Goal: Transaction & Acquisition: Purchase product/service

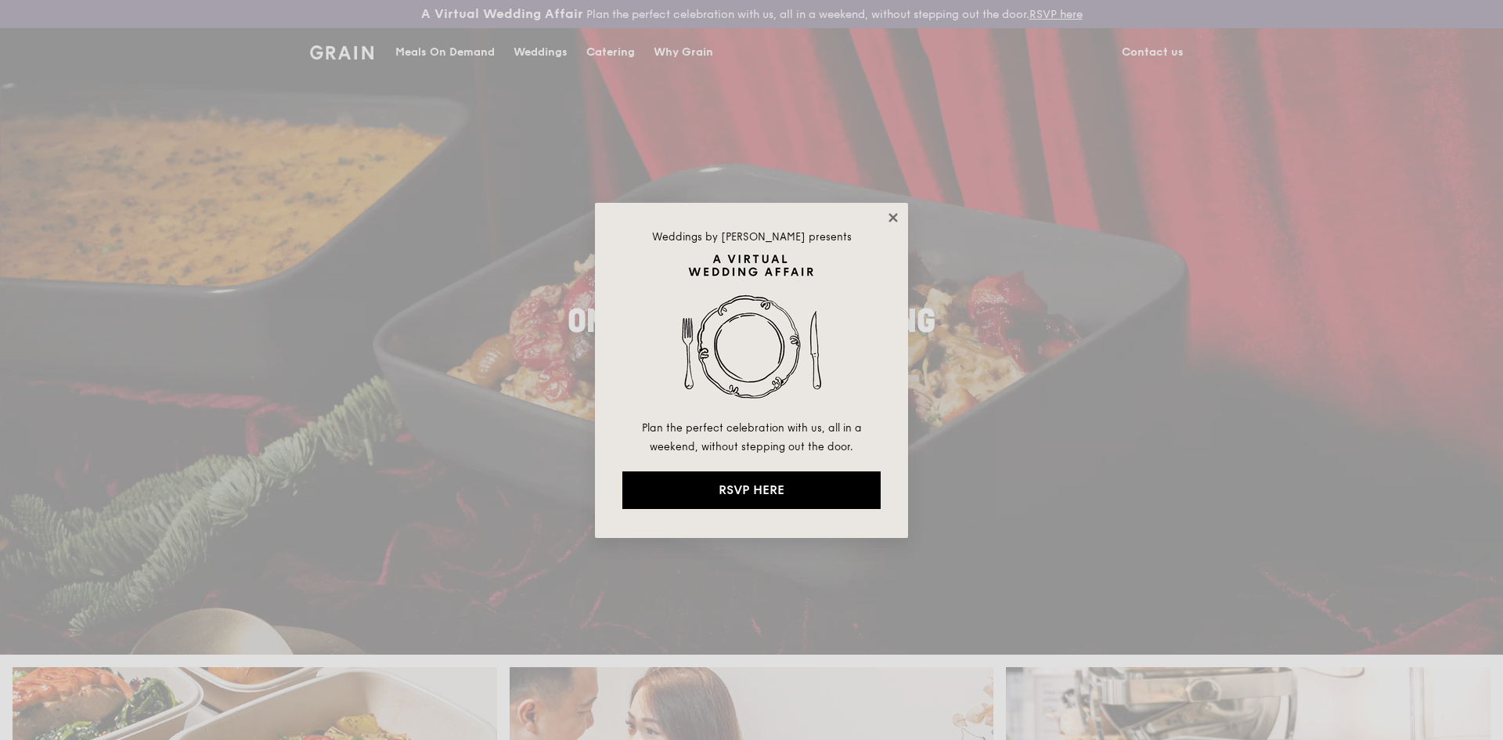
click at [890, 215] on icon at bounding box center [892, 217] width 9 height 9
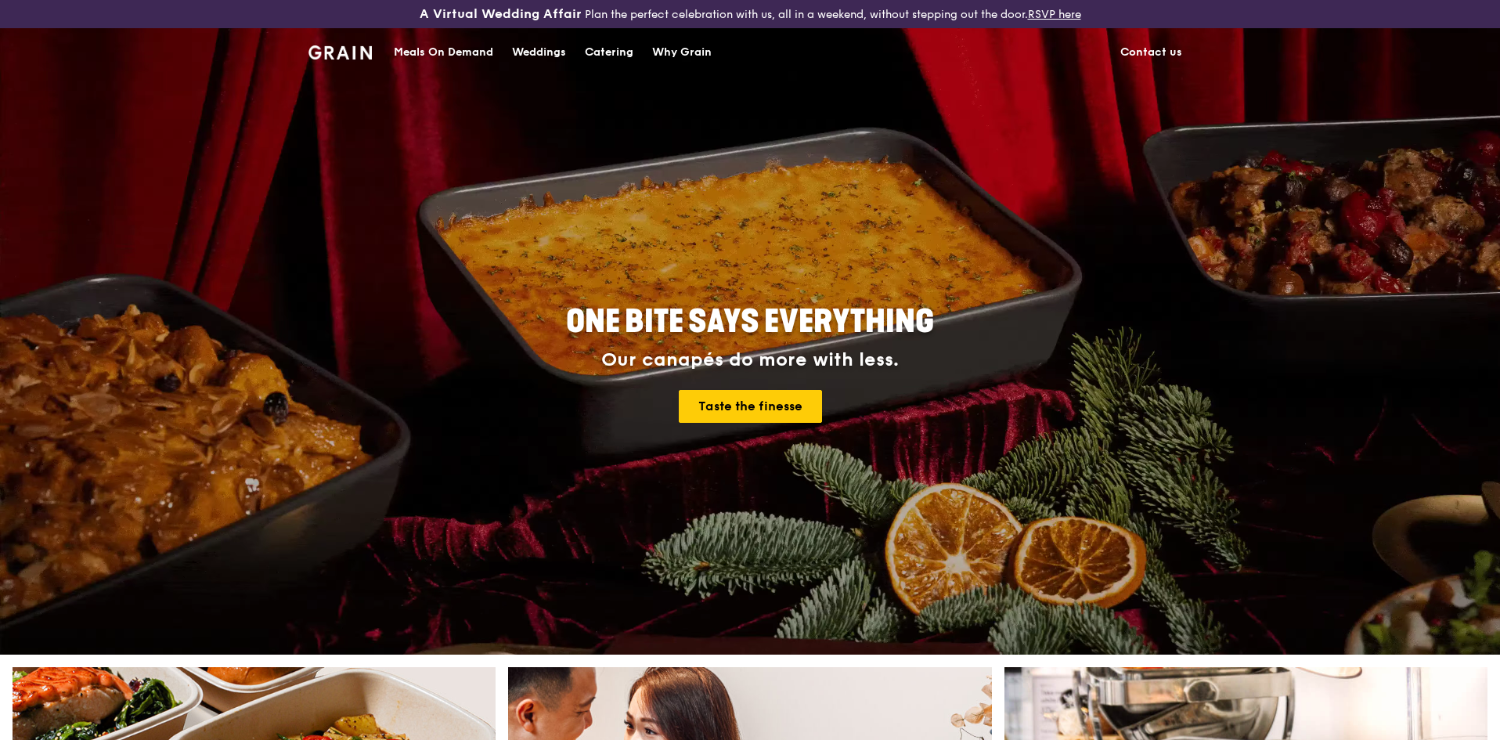
click at [473, 57] on div "Meals On Demand" at bounding box center [443, 52] width 99 height 47
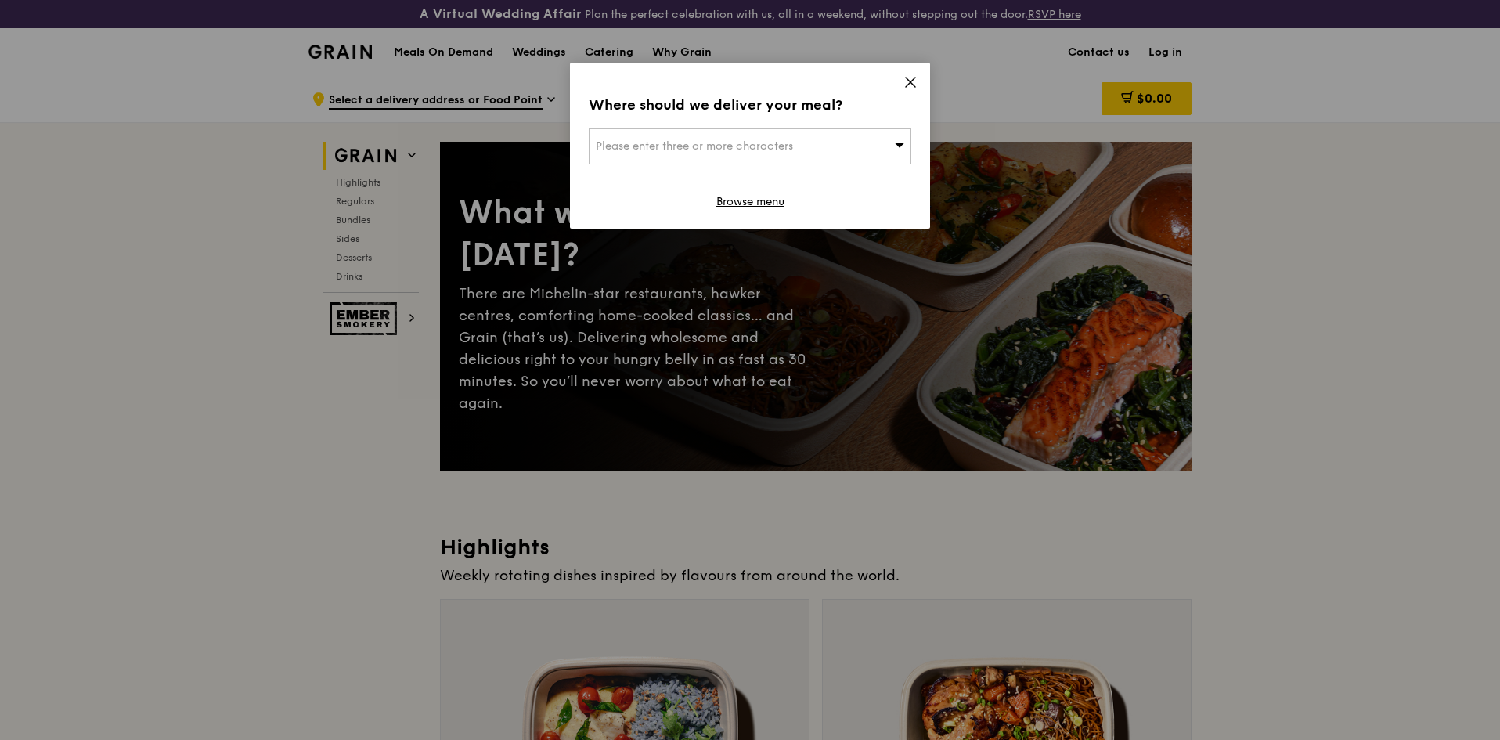
click at [846, 153] on div "Please enter three or more characters" at bounding box center [750, 146] width 322 height 36
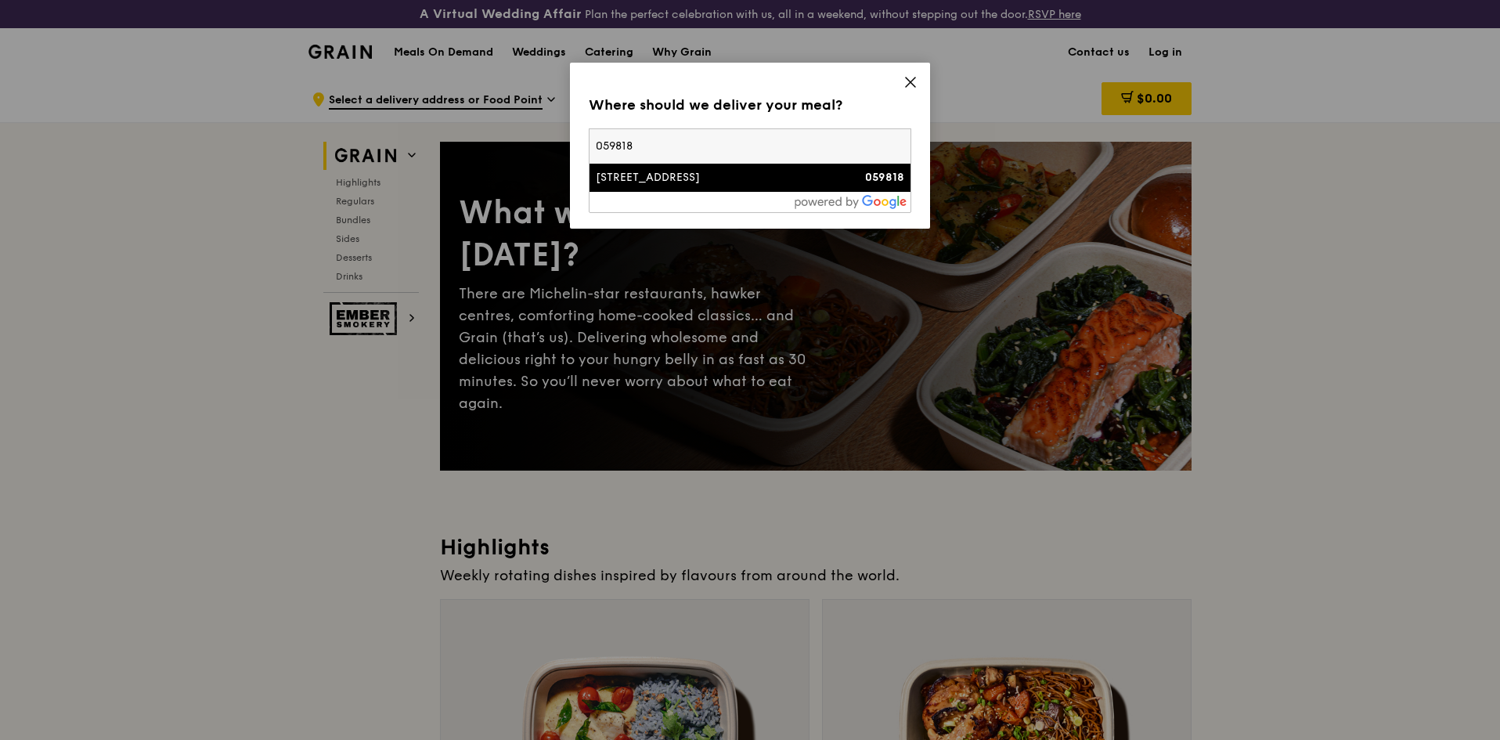
type input "059818"
click at [742, 175] on div "[STREET_ADDRESS]" at bounding box center [712, 178] width 232 height 16
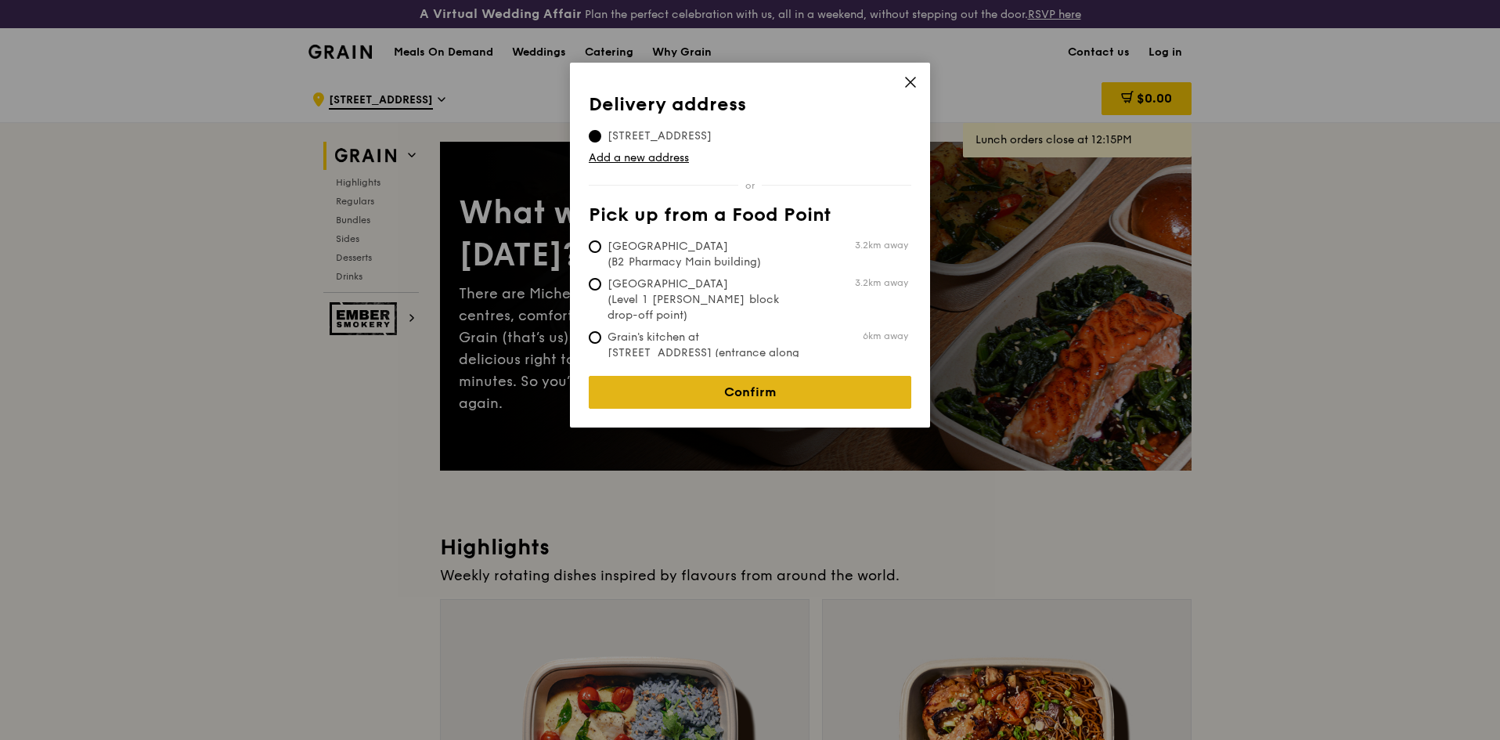
click at [838, 376] on link "Confirm" at bounding box center [750, 392] width 322 height 33
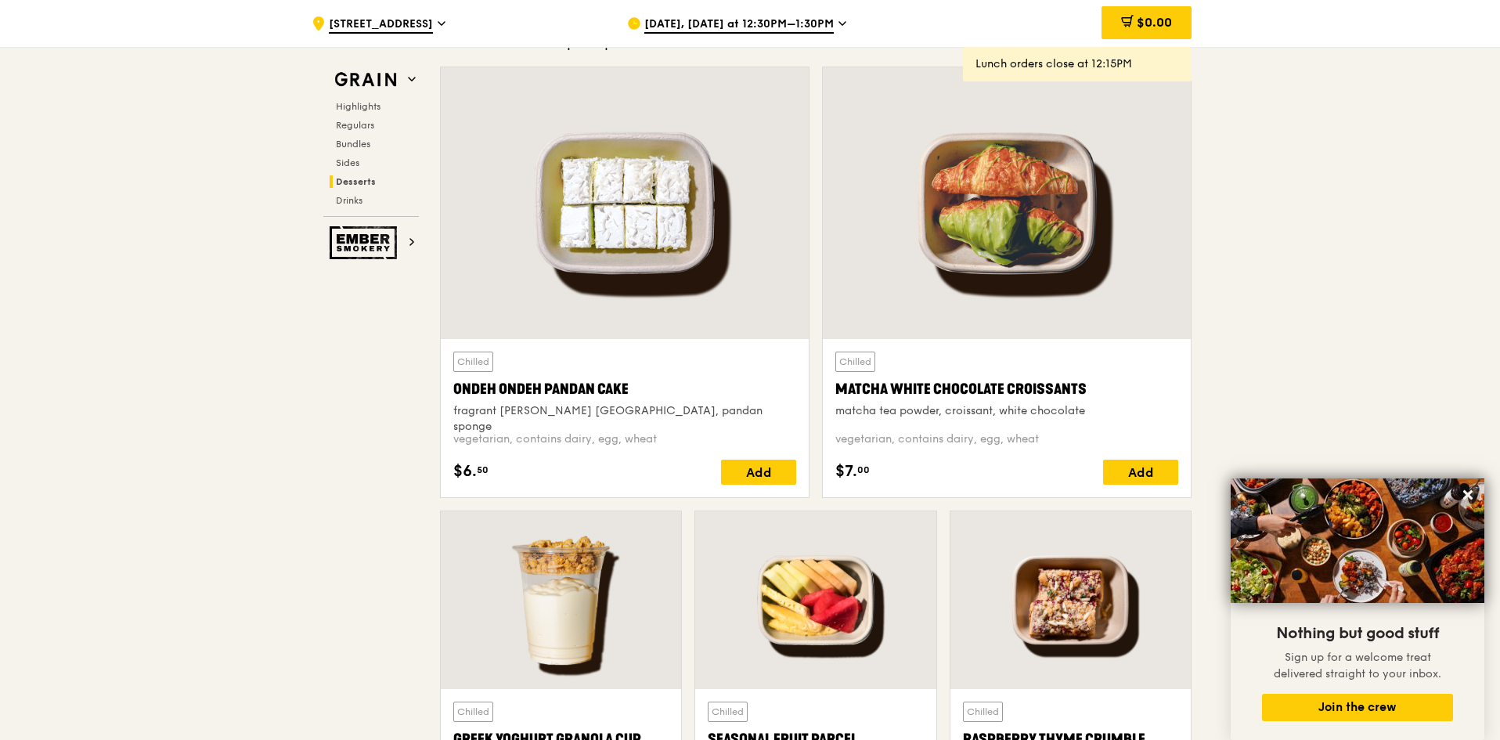
scroll to position [4537, 0]
